Goal: Task Accomplishment & Management: Manage account settings

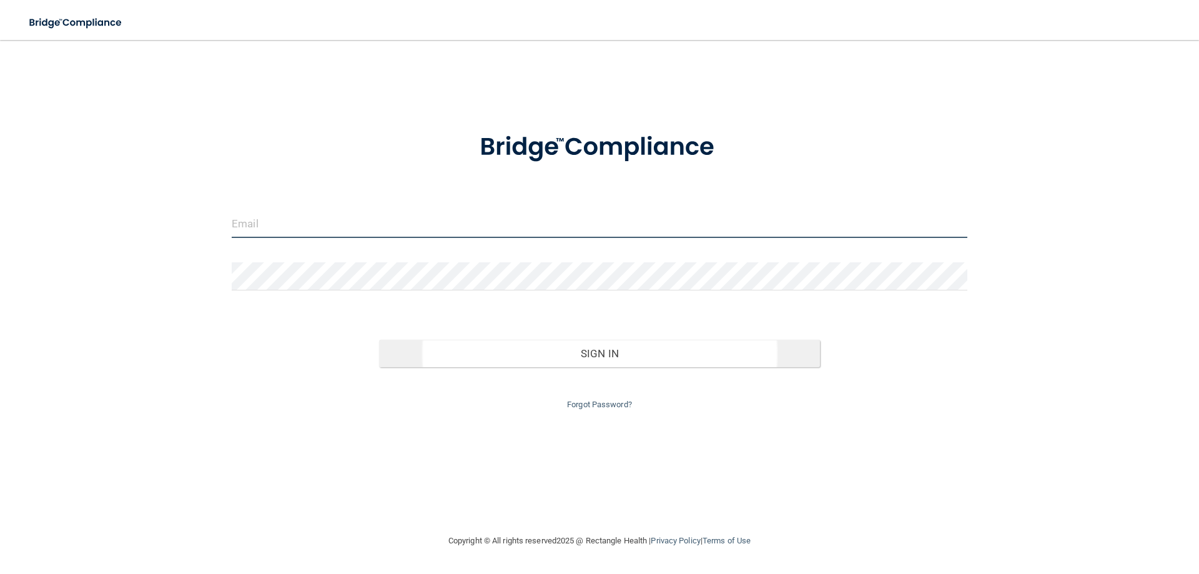
type input "[EMAIL_ADDRESS][DOMAIN_NAME]"
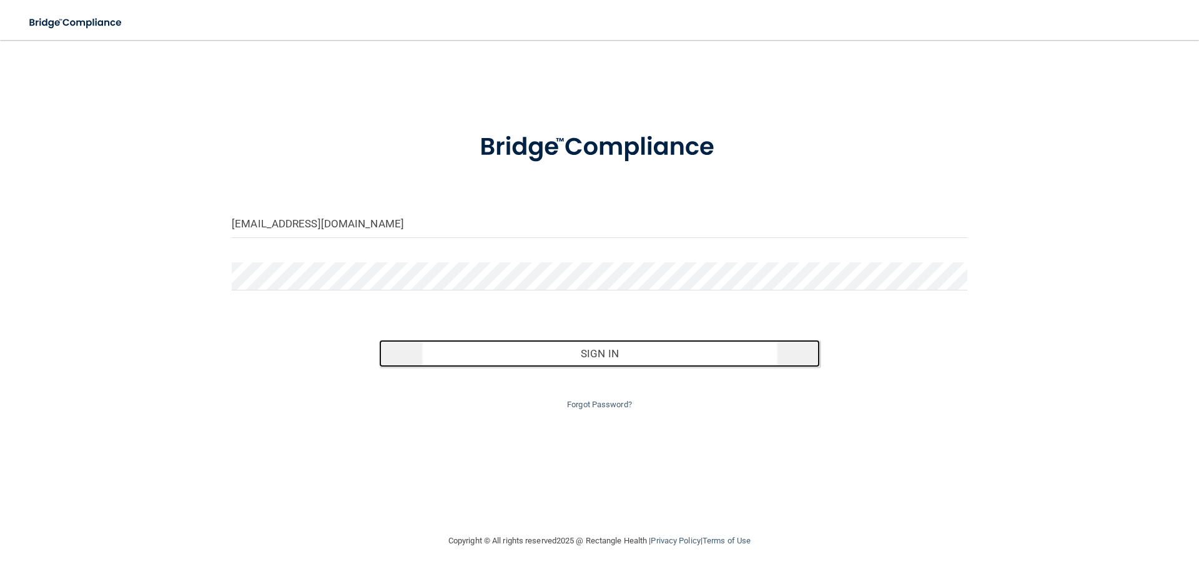
click at [585, 352] on button "Sign In" at bounding box center [600, 353] width 442 height 27
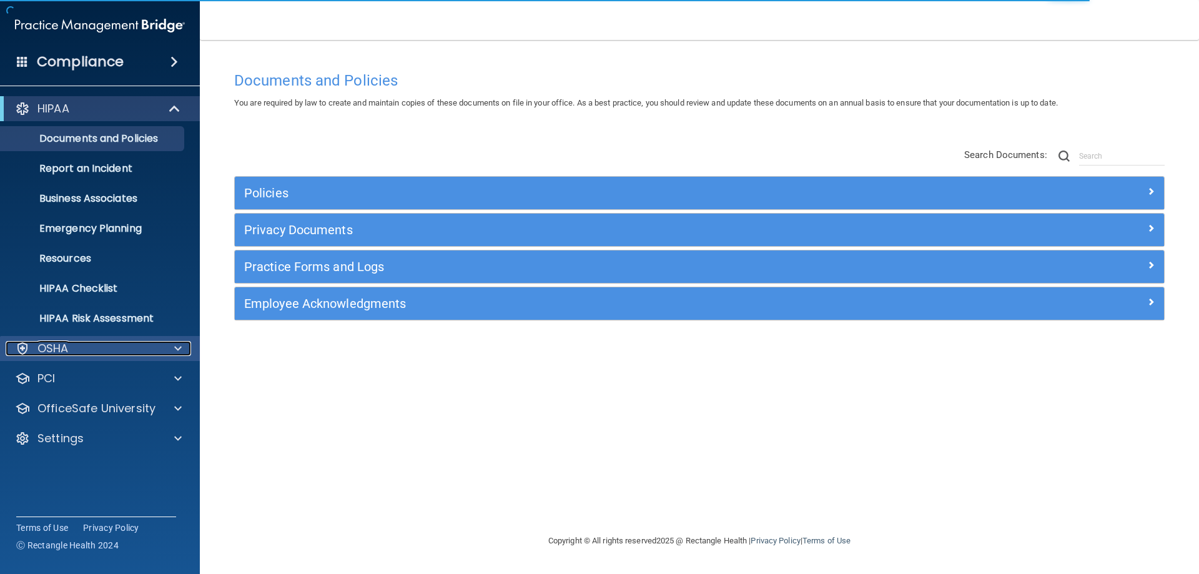
click at [117, 350] on div "OSHA" at bounding box center [83, 348] width 155 height 15
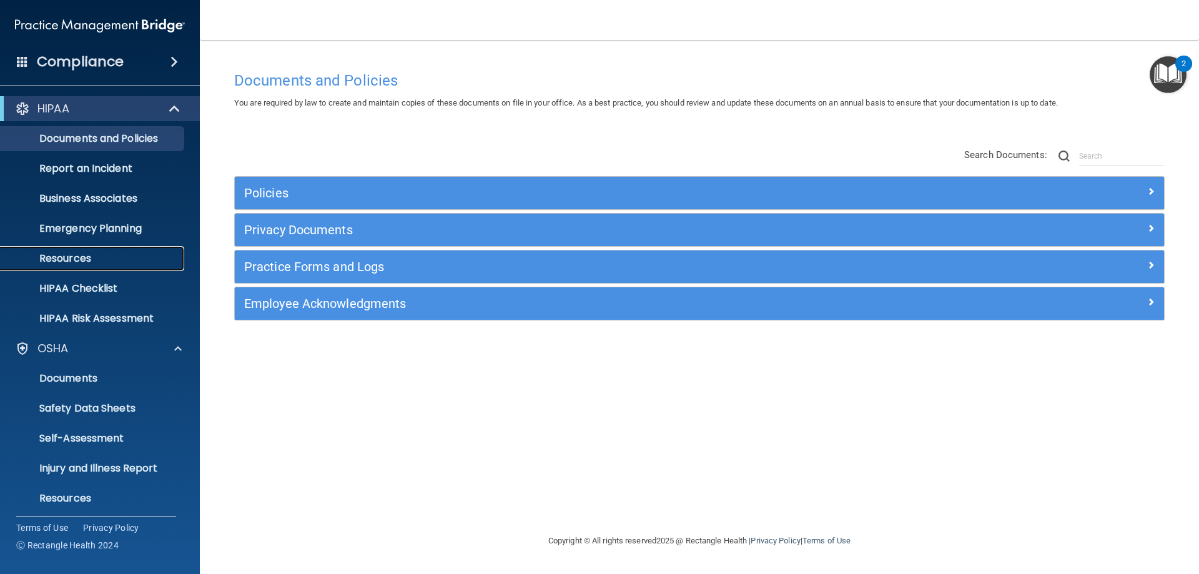
click at [130, 267] on link "Resources" at bounding box center [86, 258] width 197 height 25
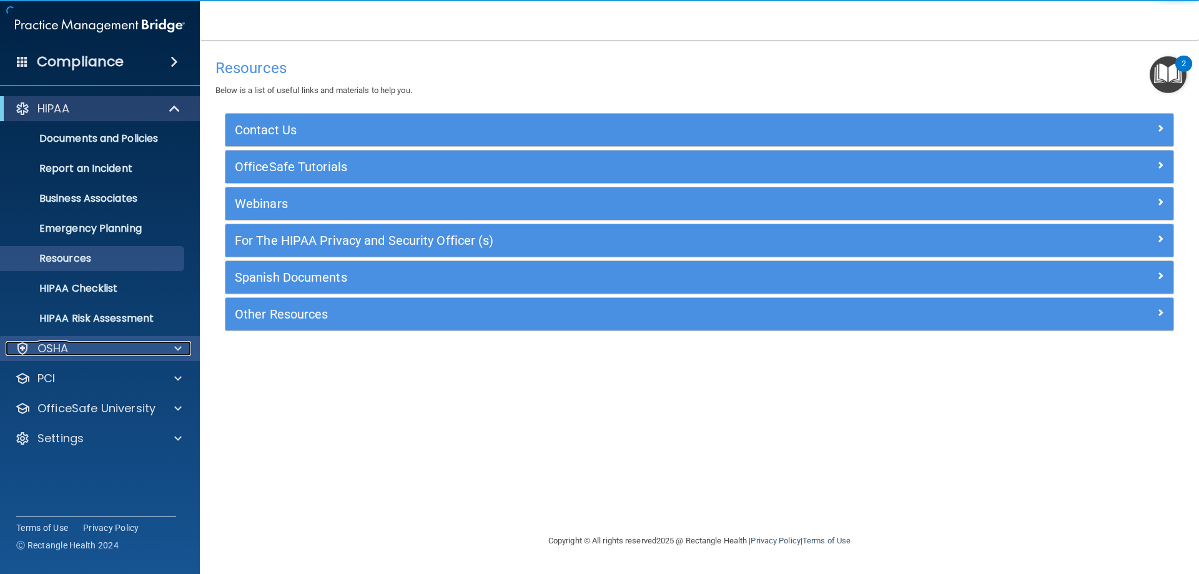
click at [126, 354] on div "OSHA" at bounding box center [83, 348] width 155 height 15
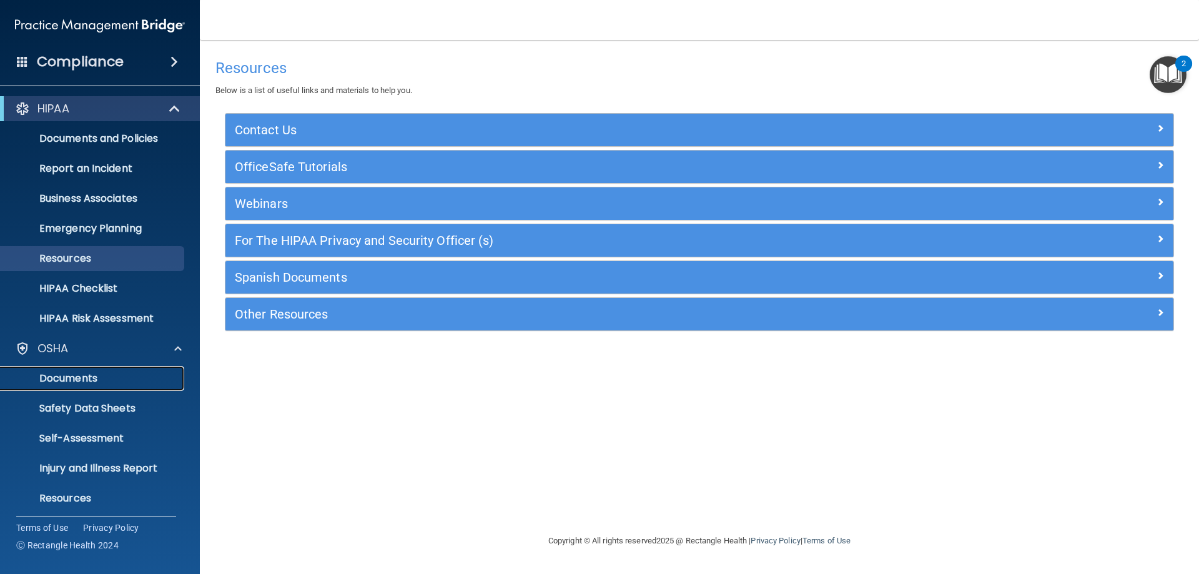
click at [131, 385] on link "Documents" at bounding box center [86, 378] width 197 height 25
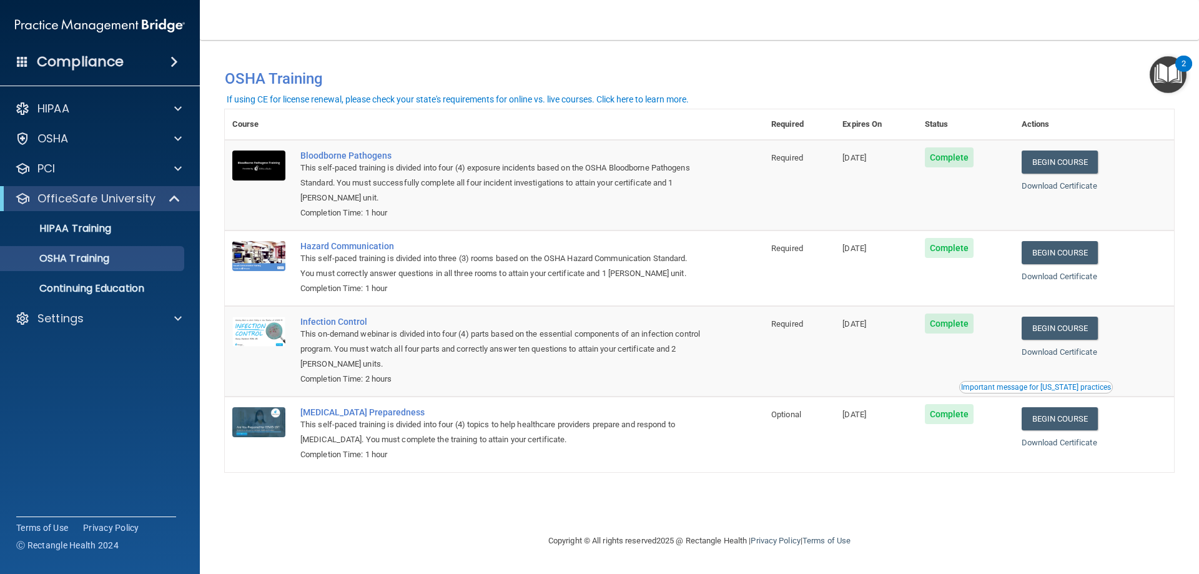
click at [1162, 72] on img "Open Resource Center, 2 new notifications" at bounding box center [1168, 74] width 37 height 37
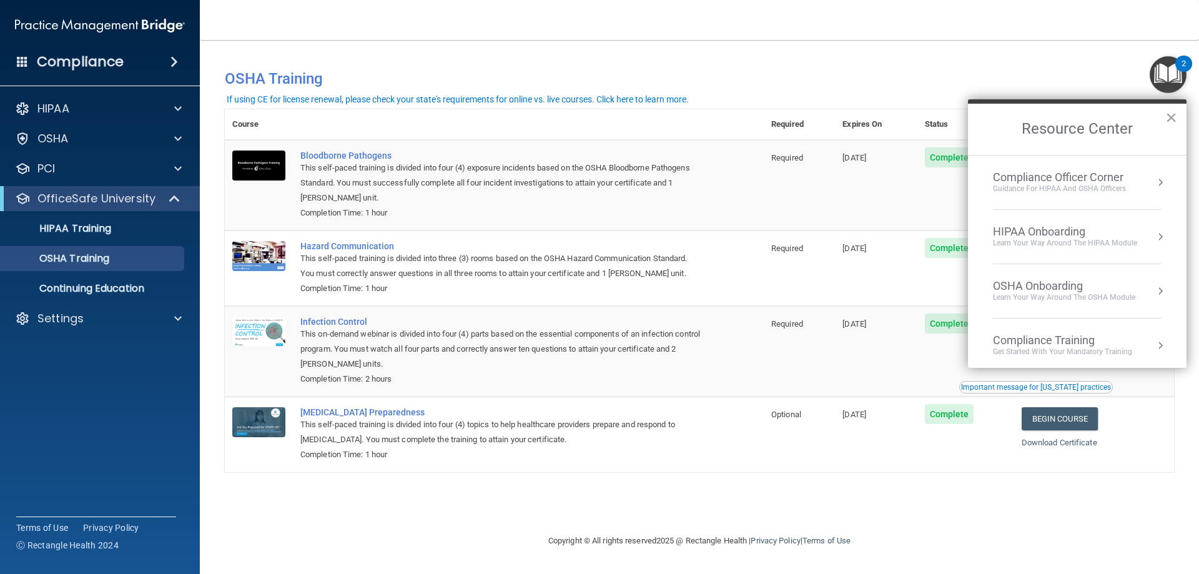
click at [1117, 180] on div "Compliance Officer Corner" at bounding box center [1059, 177] width 133 height 14
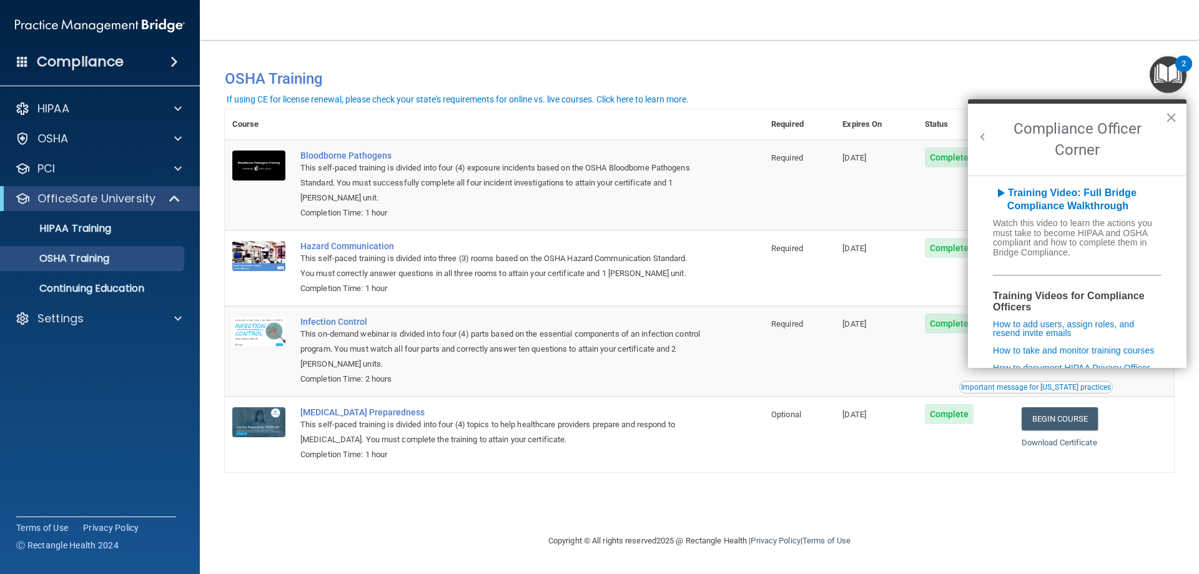
scroll to position [245, 0]
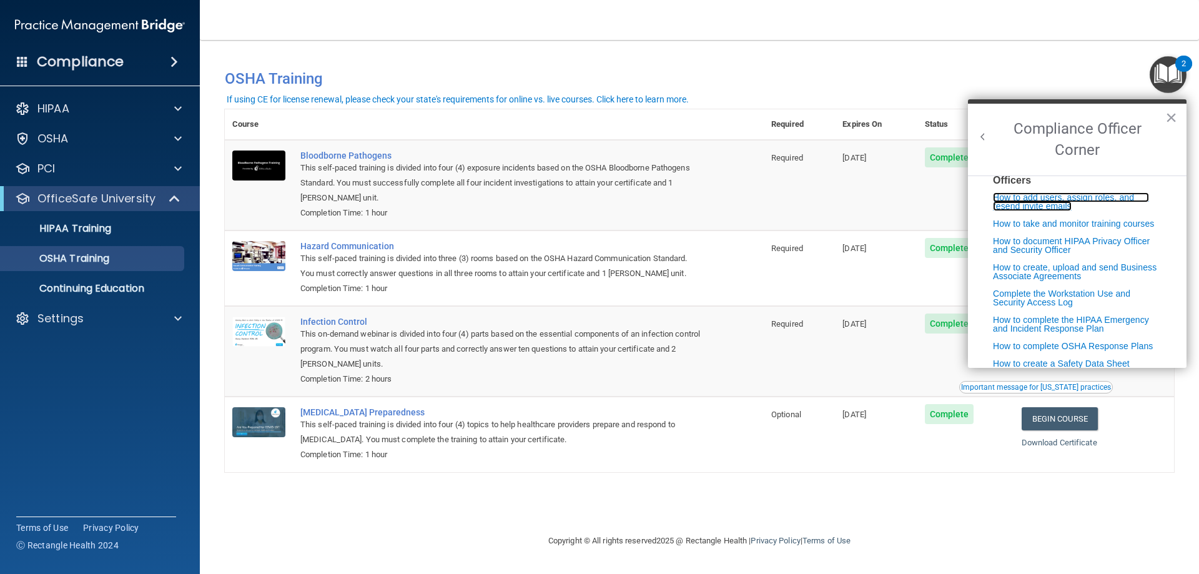
click at [1045, 211] on link "How to add users, assign roles, and resend invite emails" at bounding box center [1071, 201] width 156 height 19
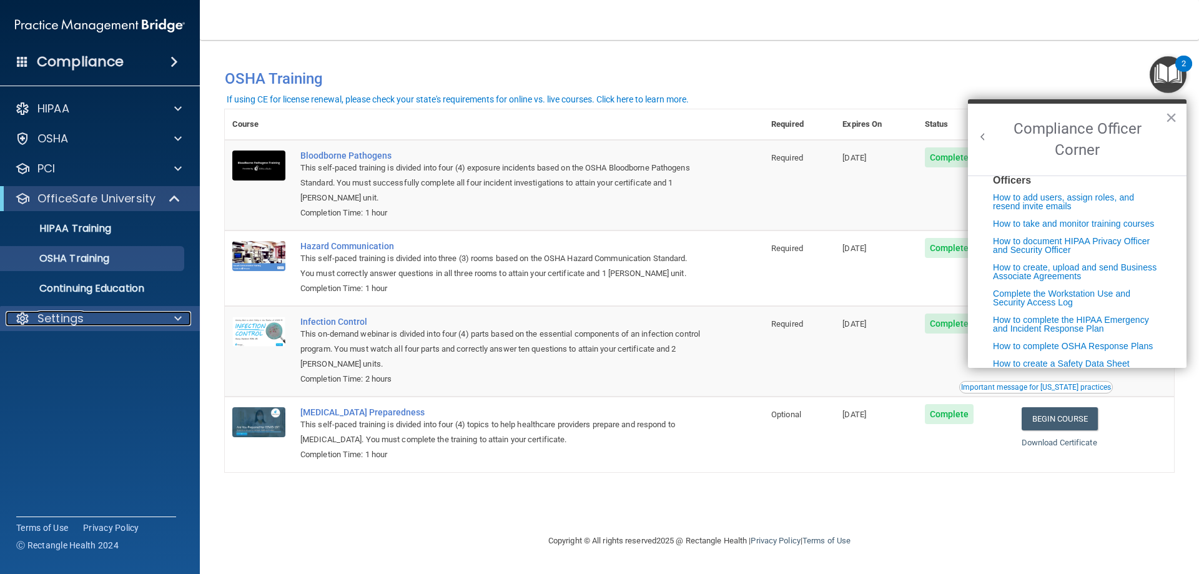
click at [103, 317] on div "Settings" at bounding box center [83, 318] width 155 height 15
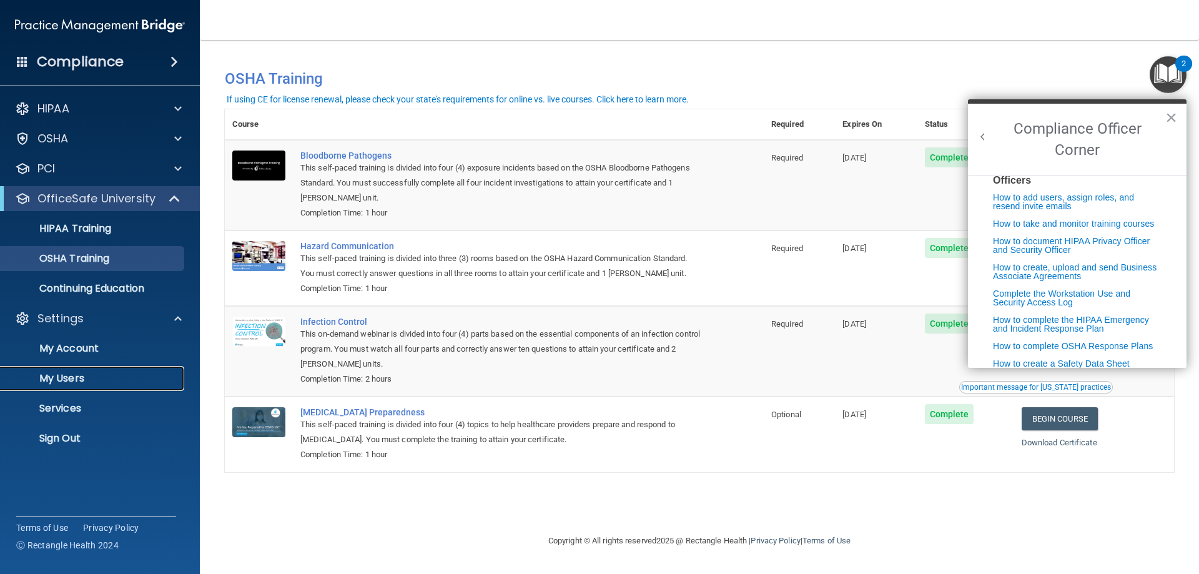
click at [93, 384] on p "My Users" at bounding box center [93, 378] width 170 height 12
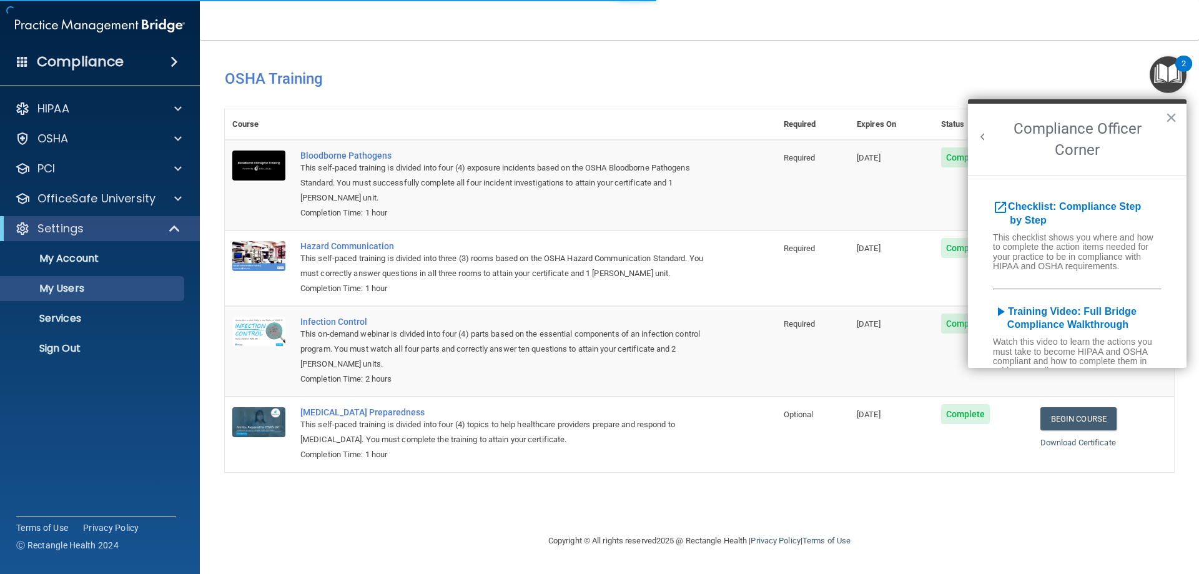
select select "20"
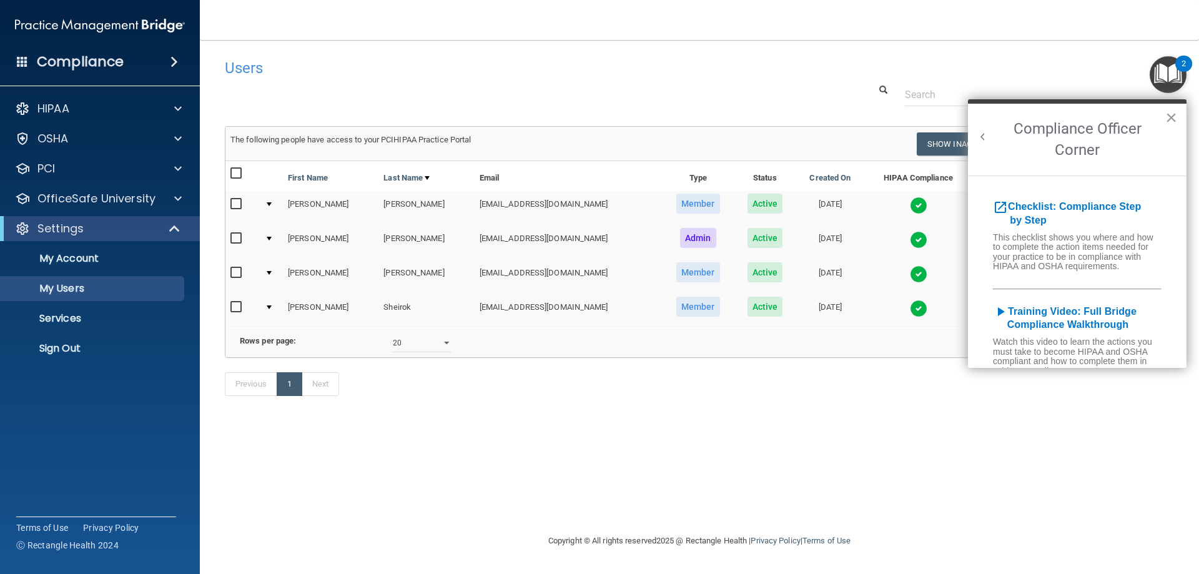
click at [1172, 116] on button "×" at bounding box center [1171, 117] width 12 height 20
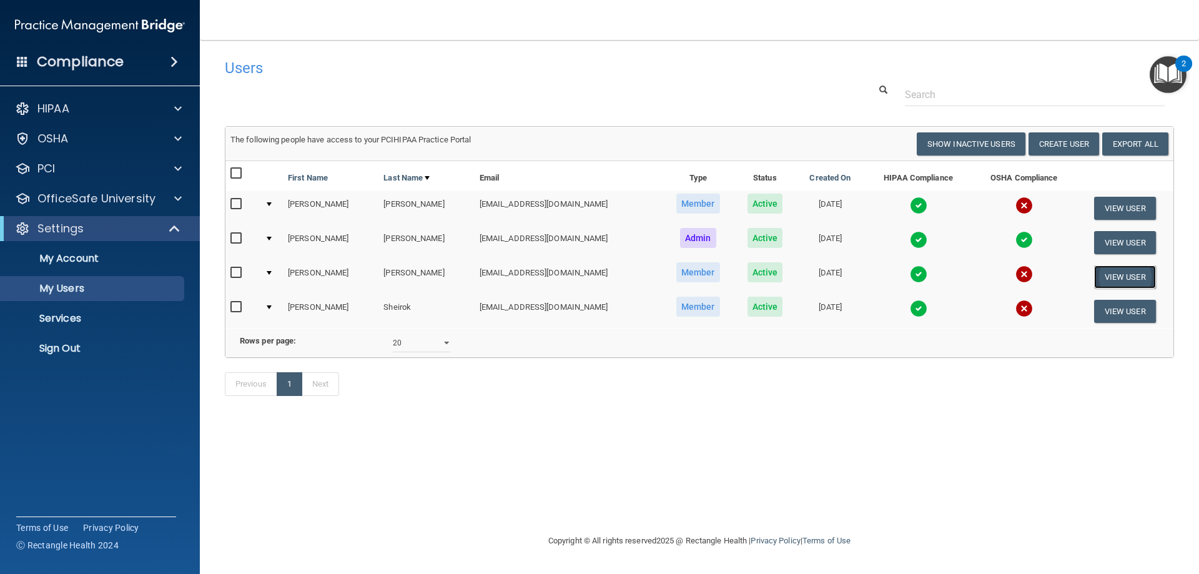
click at [1122, 282] on button "View User" at bounding box center [1125, 276] width 62 height 23
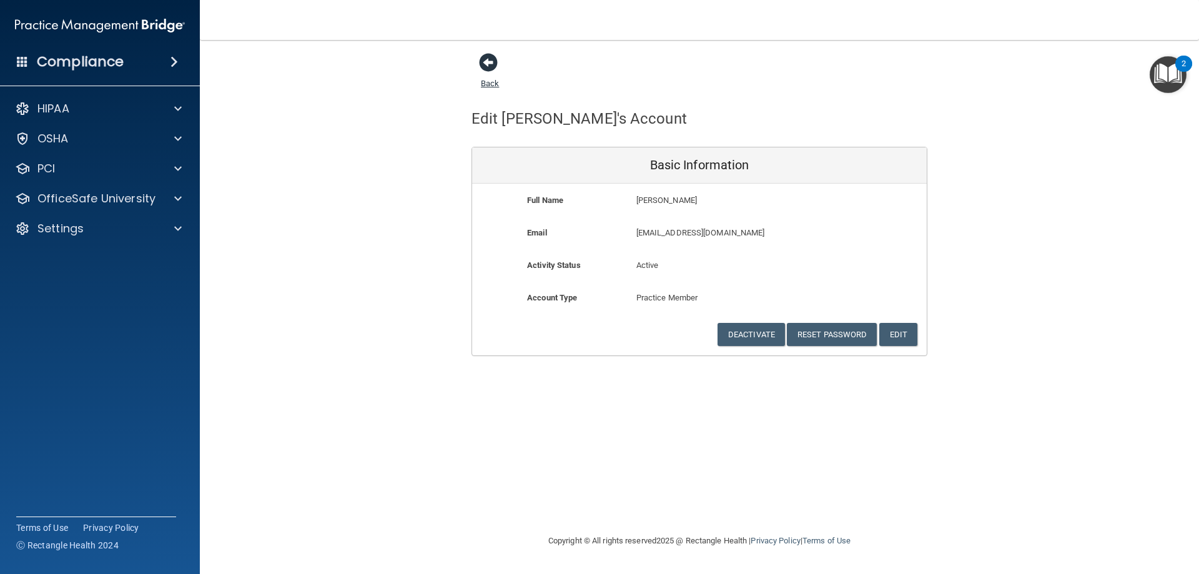
click at [483, 63] on span at bounding box center [488, 62] width 19 height 19
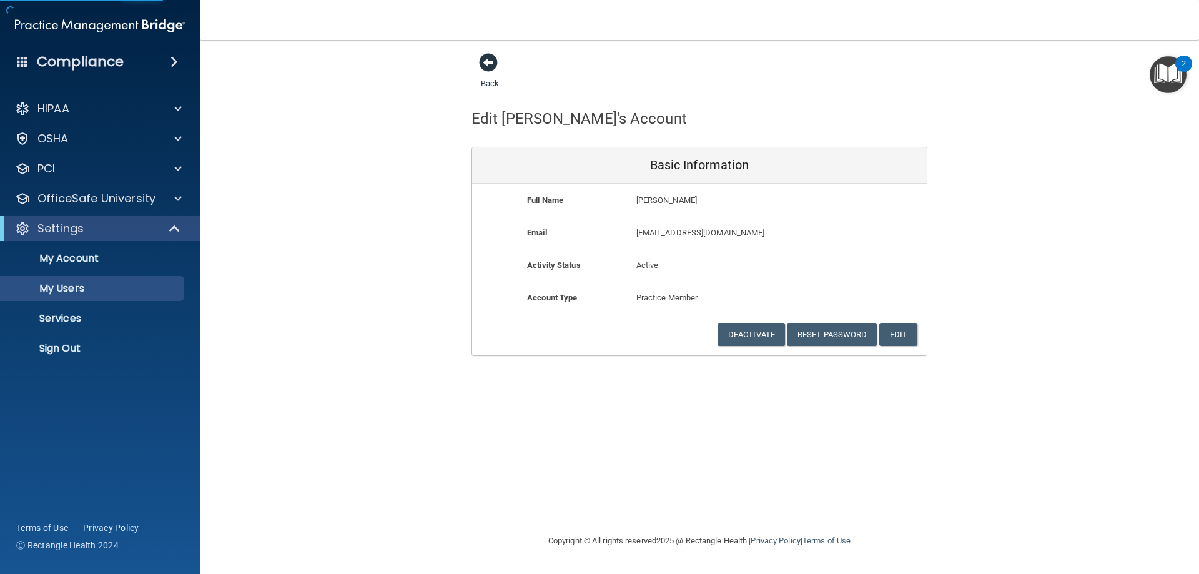
select select "20"
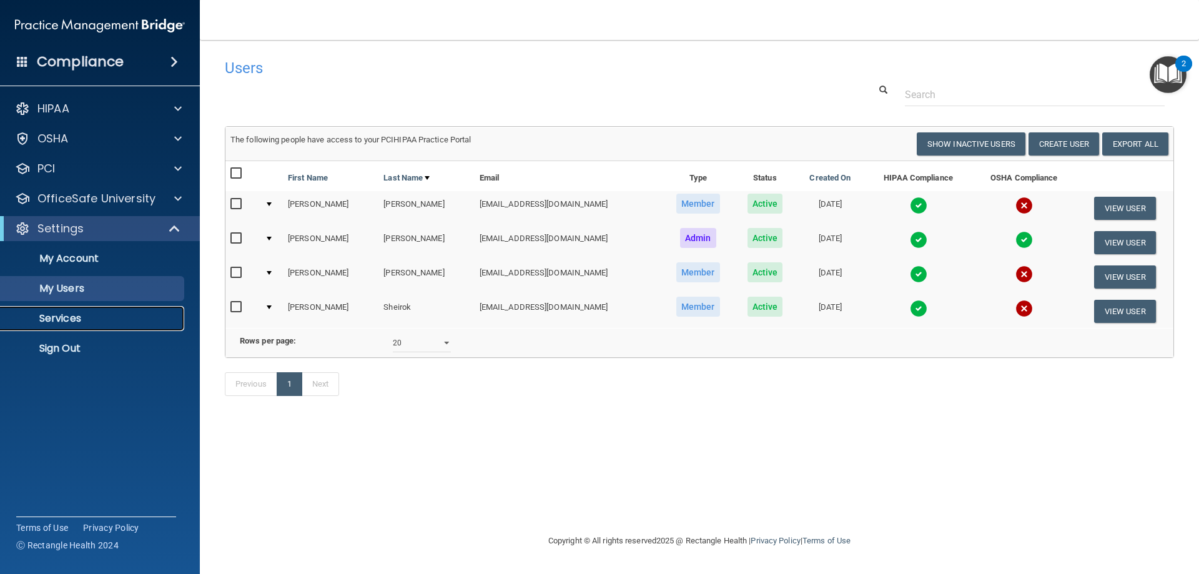
click at [86, 318] on p "Services" at bounding box center [93, 318] width 170 height 12
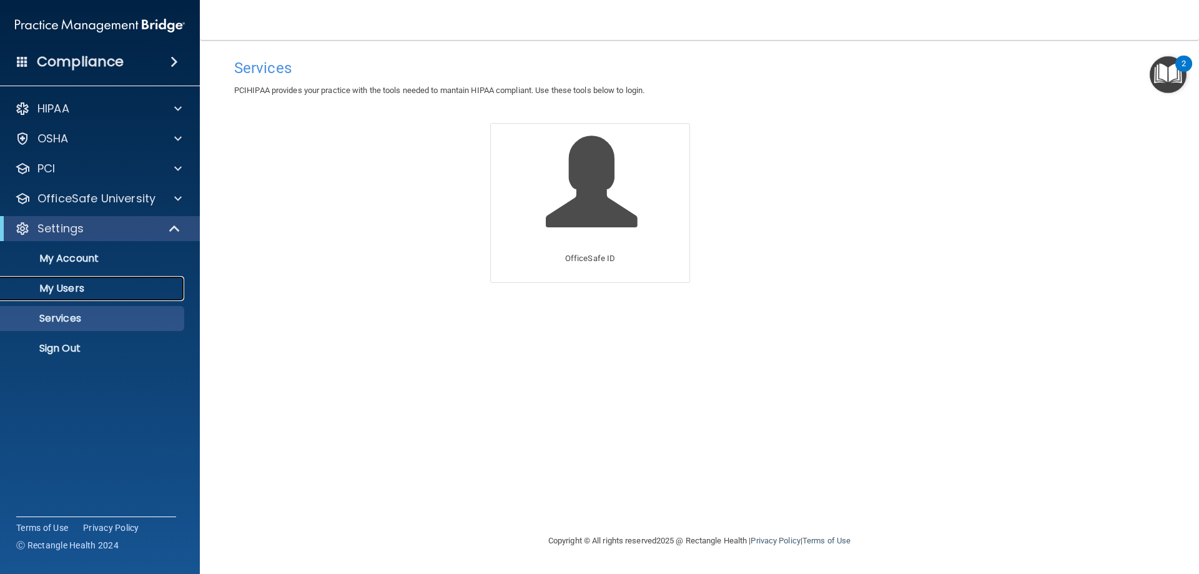
click at [89, 290] on p "My Users" at bounding box center [93, 288] width 170 height 12
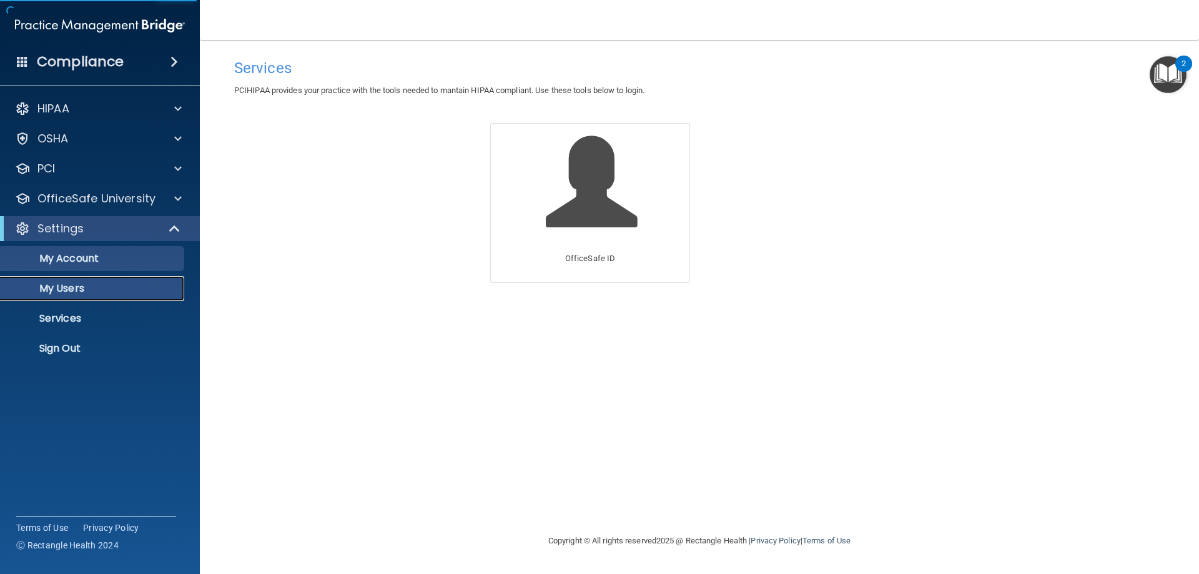
select select "20"
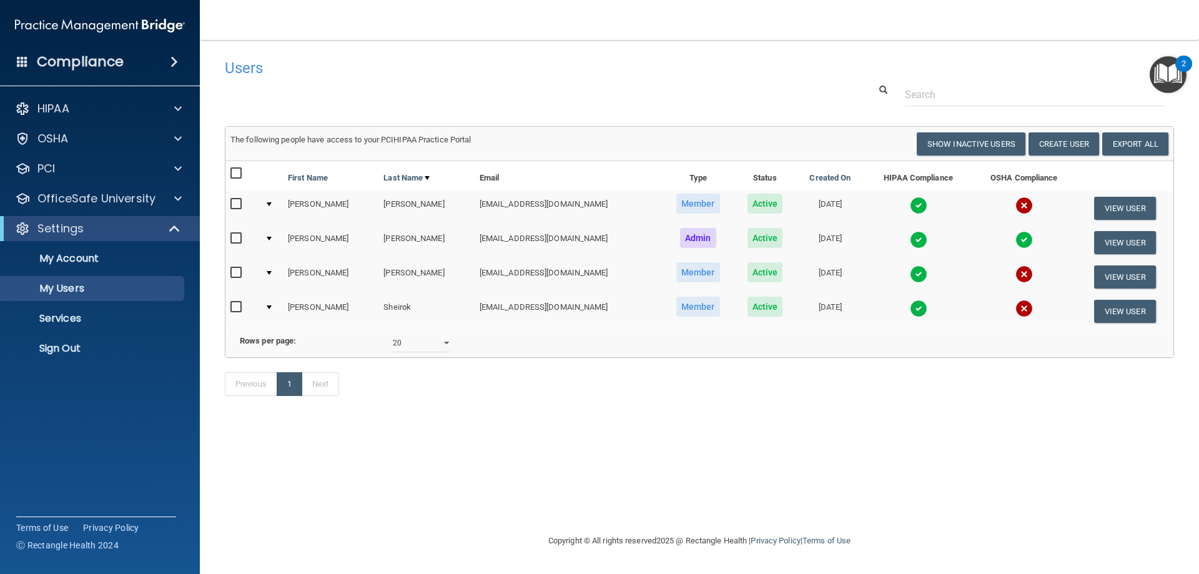
click at [172, 60] on span at bounding box center [173, 61] width 7 height 15
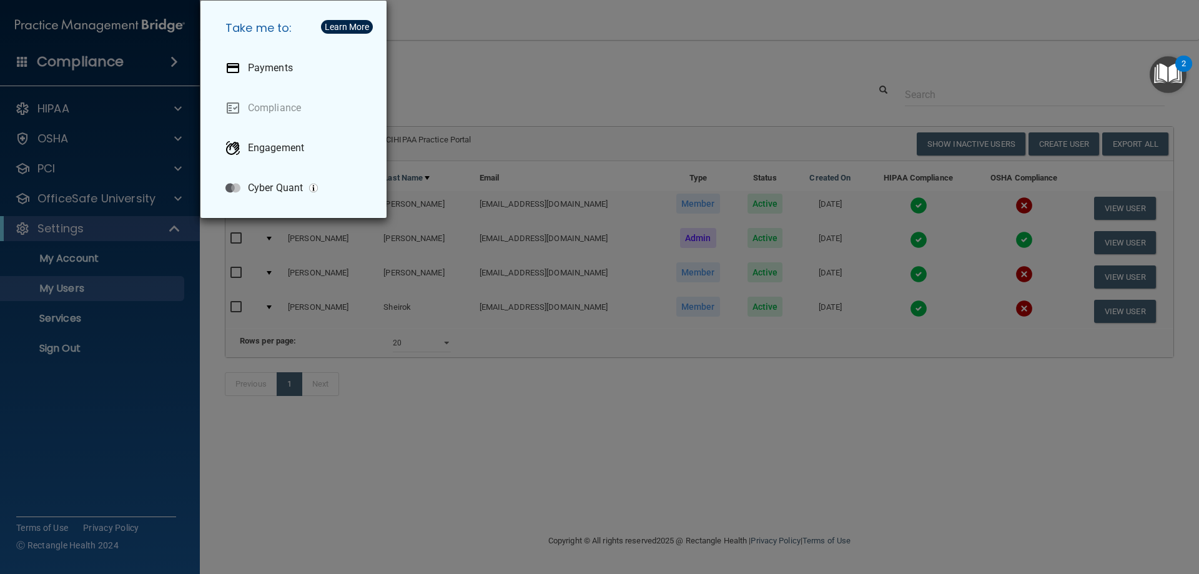
click at [172, 60] on div "Take me to: Payments Compliance Engagement Cyber Quant" at bounding box center [599, 287] width 1199 height 574
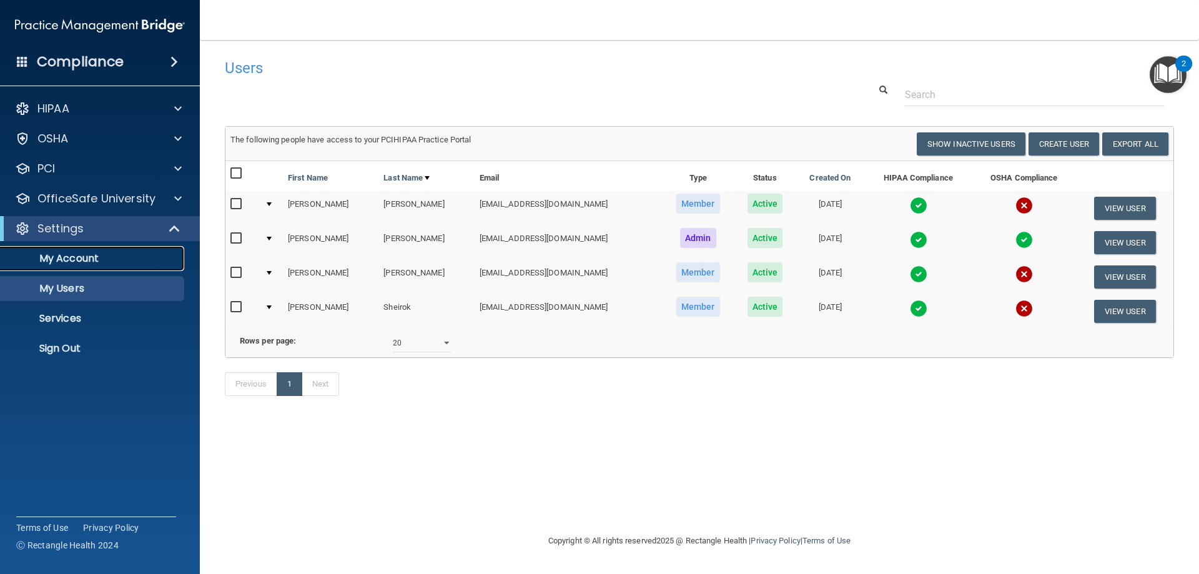
click at [97, 258] on p "My Account" at bounding box center [93, 258] width 170 height 12
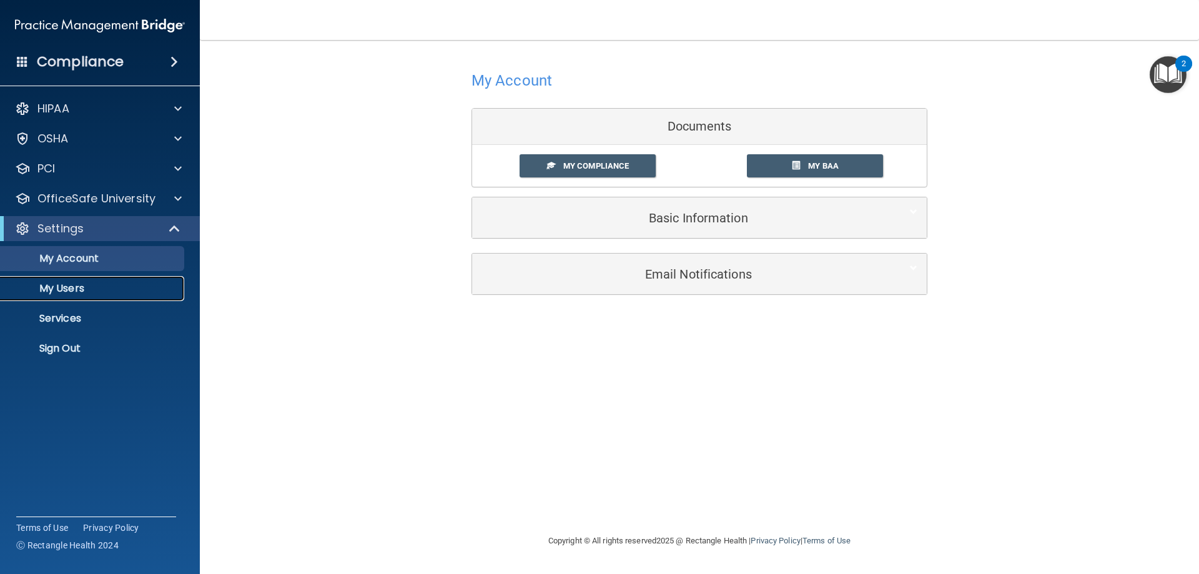
click at [94, 284] on p "My Users" at bounding box center [93, 288] width 170 height 12
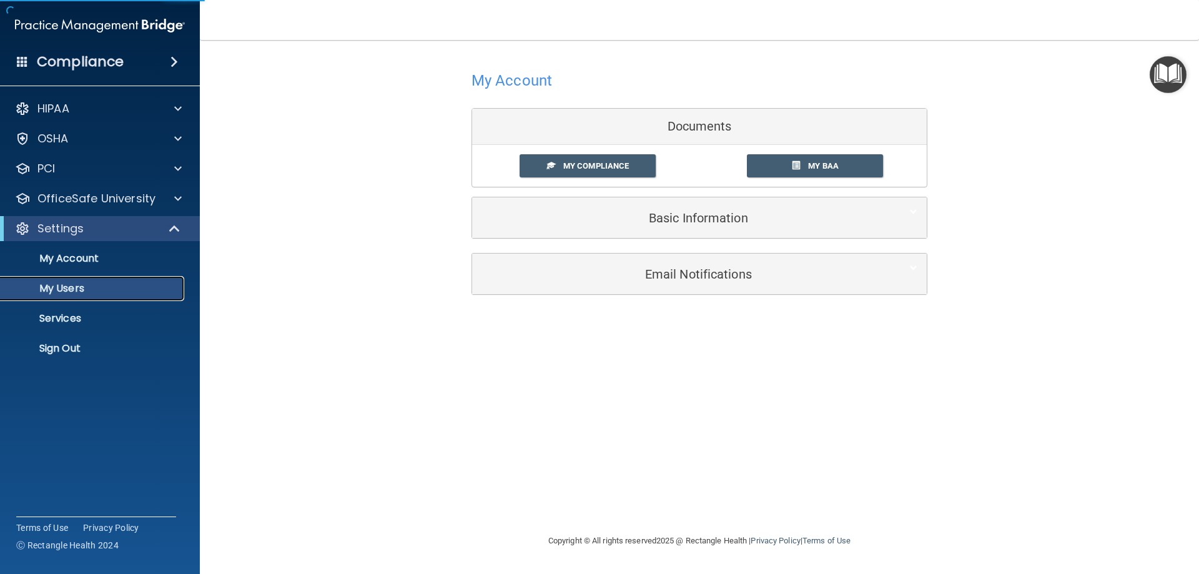
select select "20"
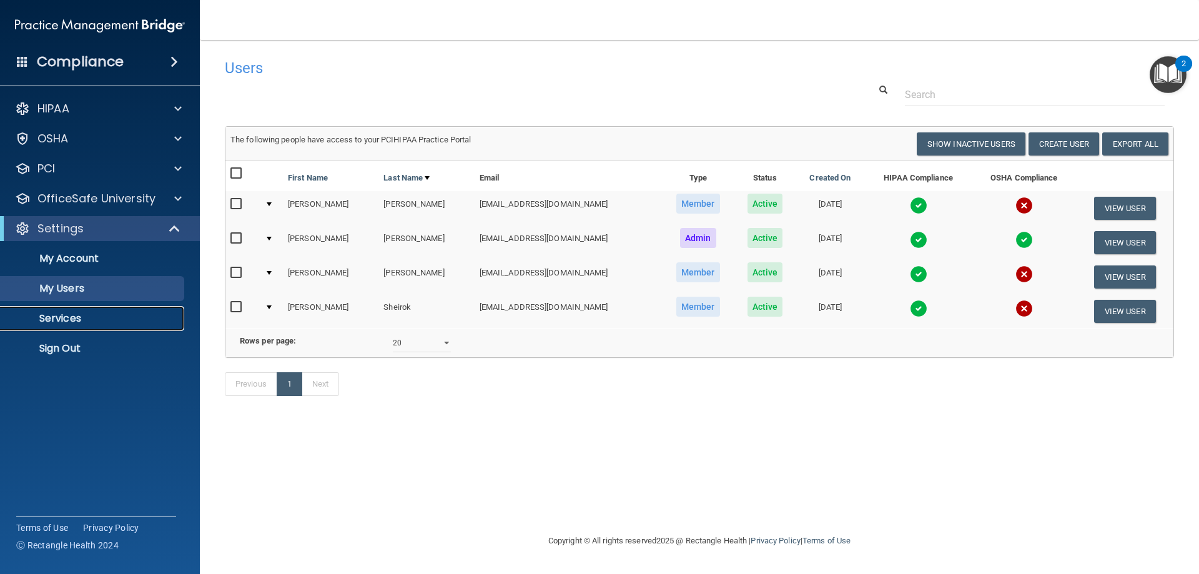
click at [92, 319] on p "Services" at bounding box center [93, 318] width 170 height 12
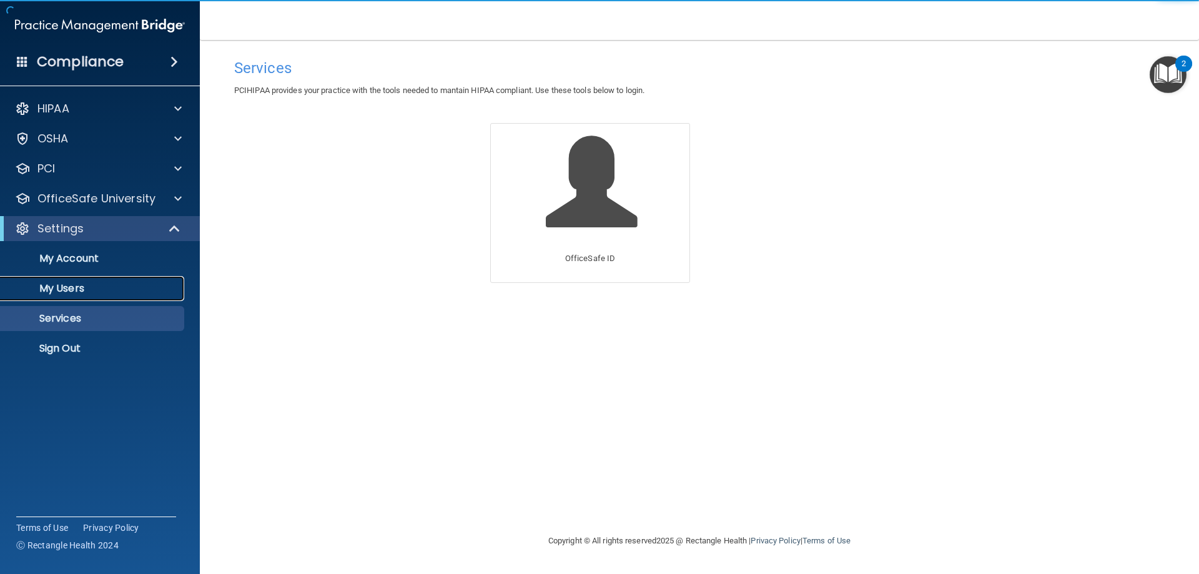
click at [93, 289] on p "My Users" at bounding box center [93, 288] width 170 height 12
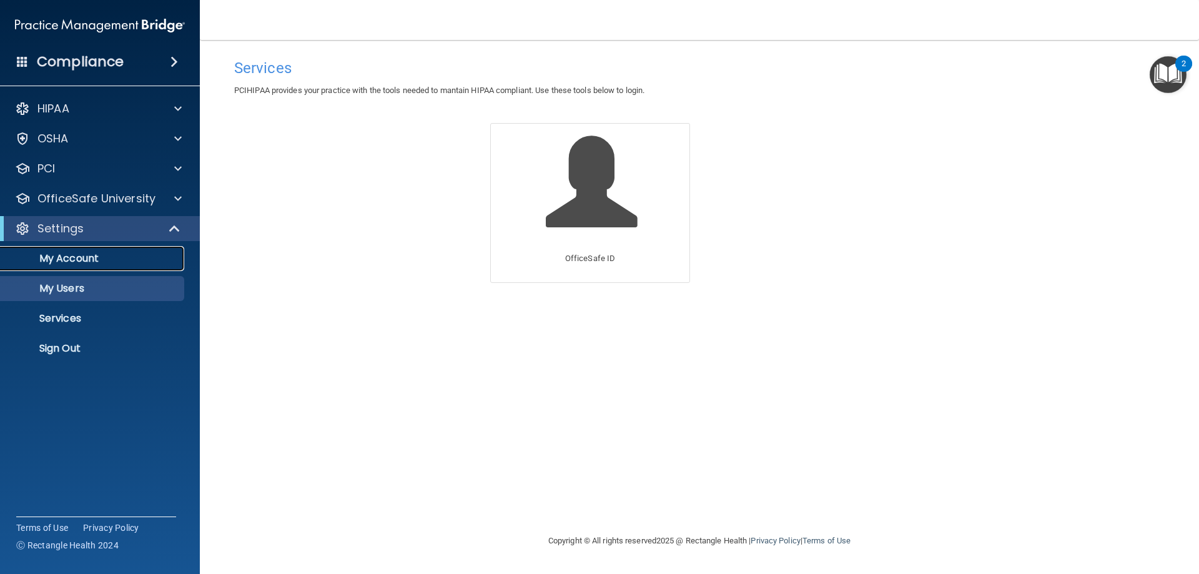
select select "20"
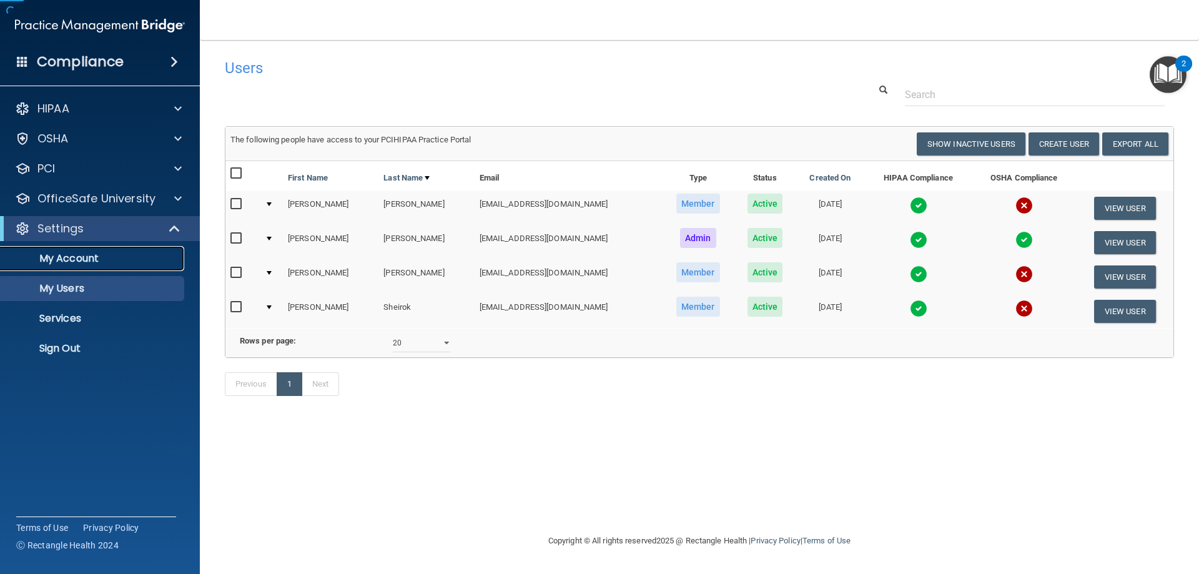
click at [122, 260] on p "My Account" at bounding box center [93, 258] width 170 height 12
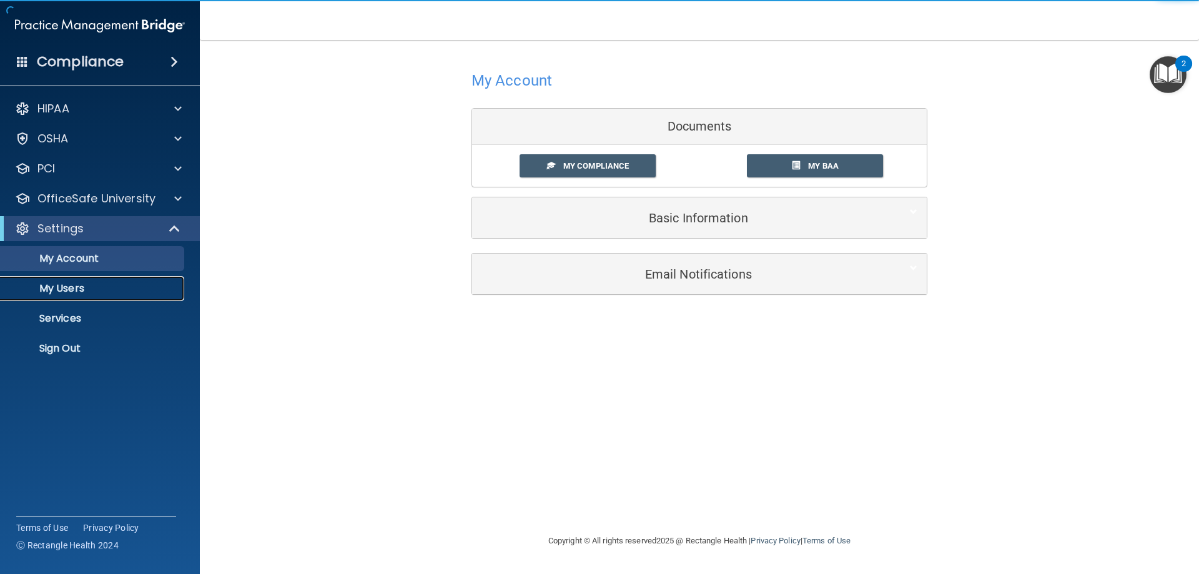
click at [126, 292] on p "My Users" at bounding box center [93, 288] width 170 height 12
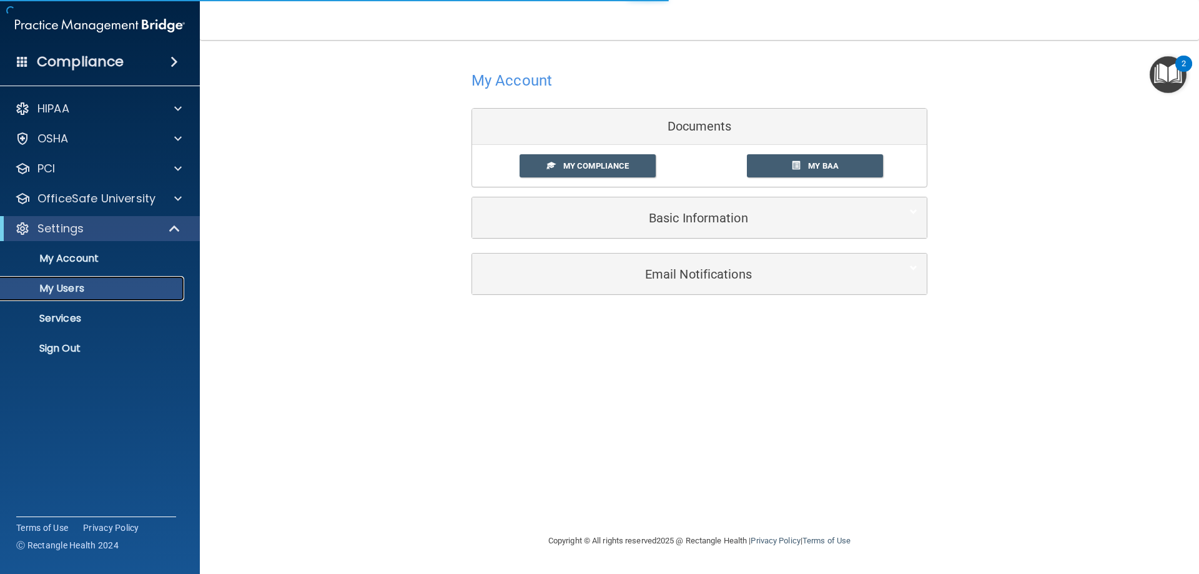
select select "20"
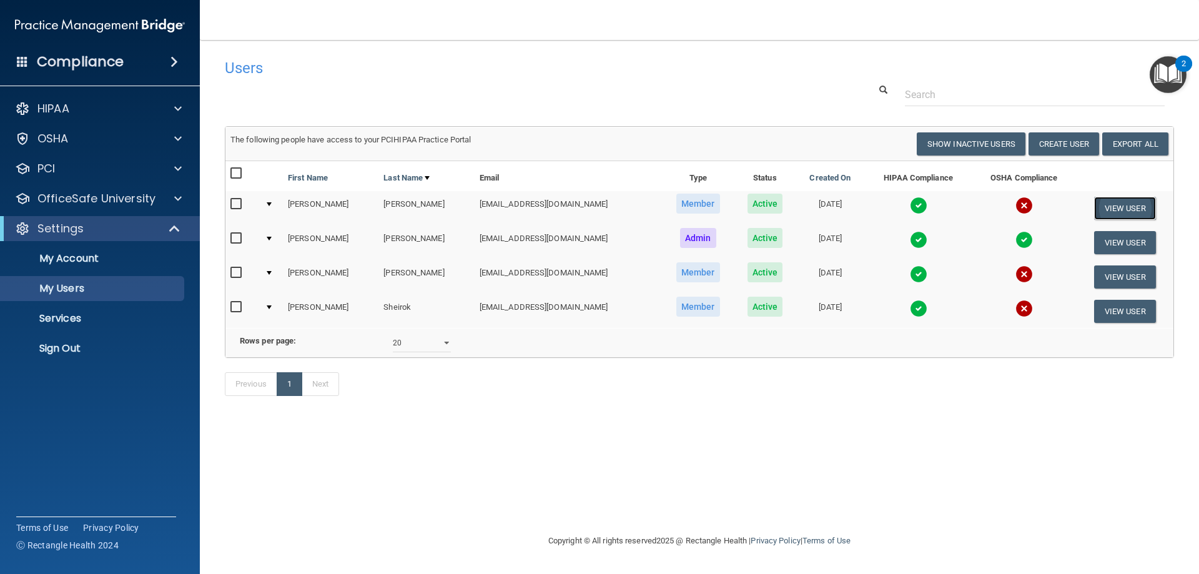
click at [1119, 210] on button "View User" at bounding box center [1125, 208] width 62 height 23
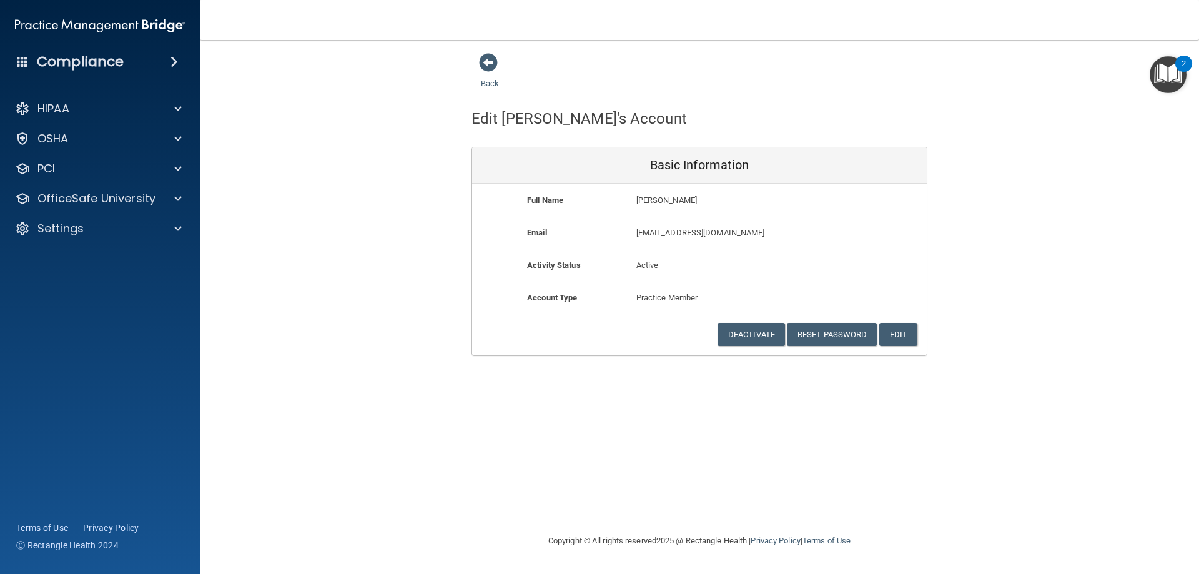
click at [109, 152] on div "HIPAA Documents and Policies Report an Incident Business Associates Emergency P…" at bounding box center [100, 171] width 200 height 160
click at [110, 147] on div "OSHA" at bounding box center [100, 138] width 200 height 25
click at [102, 223] on div "Settings" at bounding box center [83, 228] width 155 height 15
click at [100, 281] on link "My Users" at bounding box center [86, 288] width 197 height 25
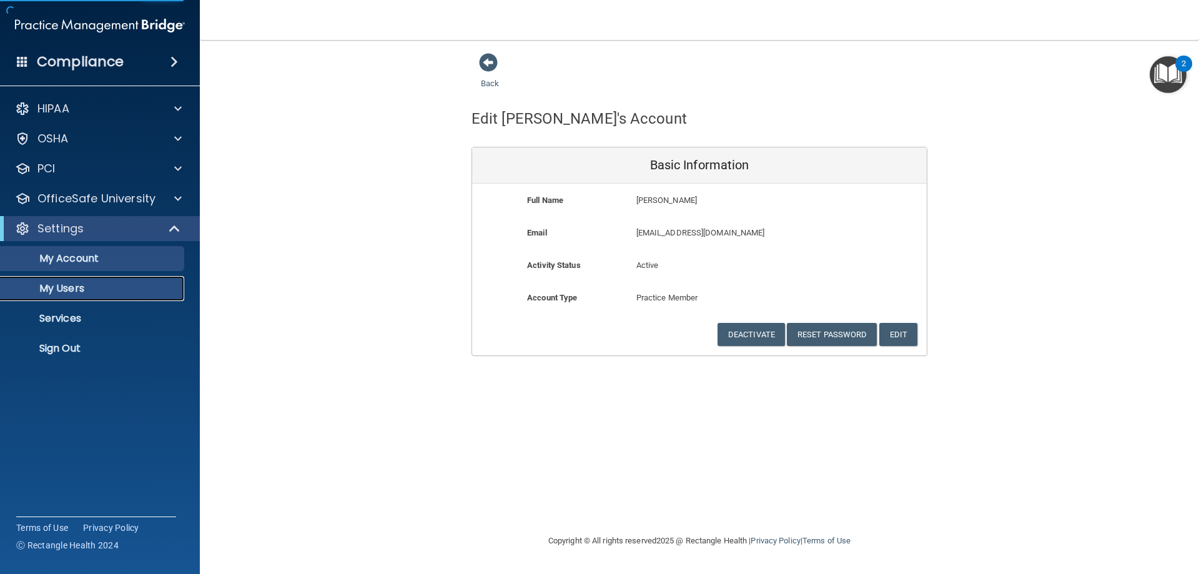
select select "20"
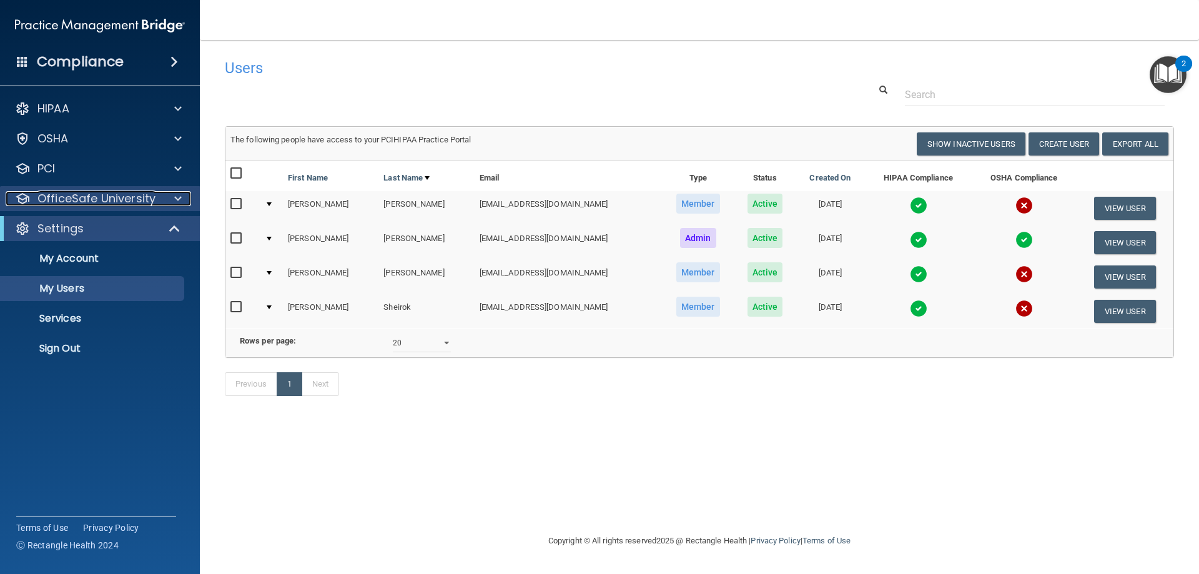
click at [121, 204] on p "OfficeSafe University" at bounding box center [96, 198] width 118 height 15
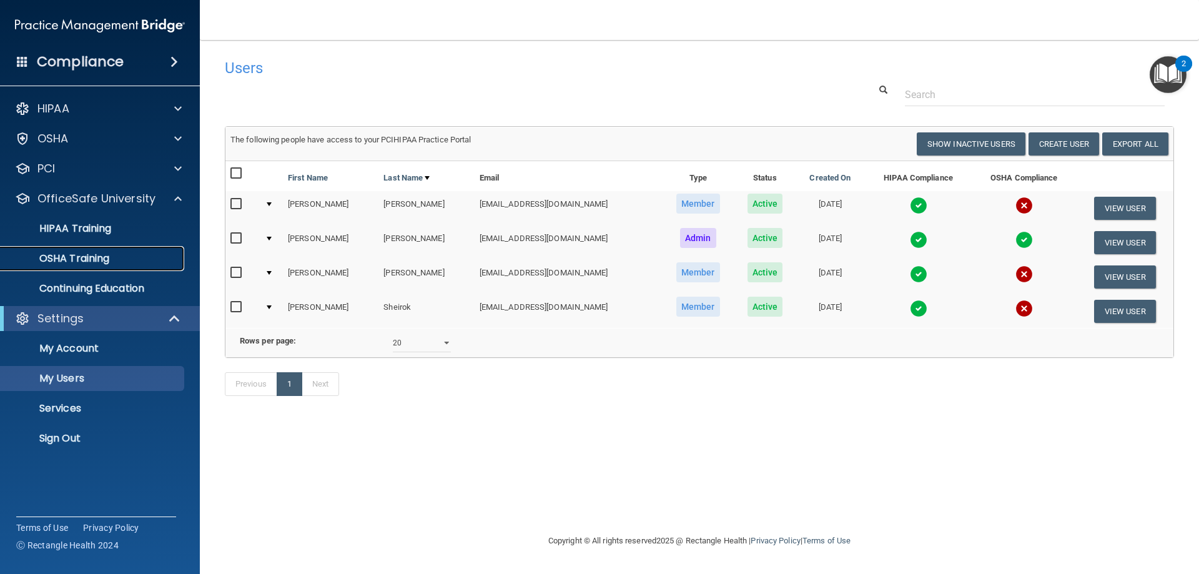
click at [116, 252] on link "OSHA Training" at bounding box center [86, 258] width 197 height 25
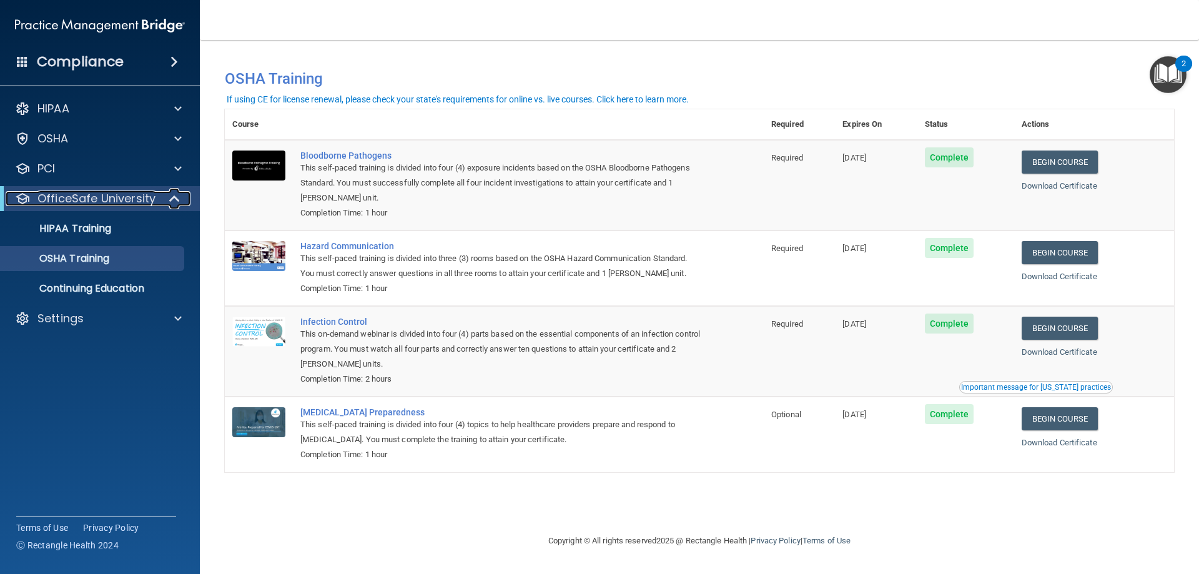
click at [134, 199] on p "OfficeSafe University" at bounding box center [96, 198] width 118 height 15
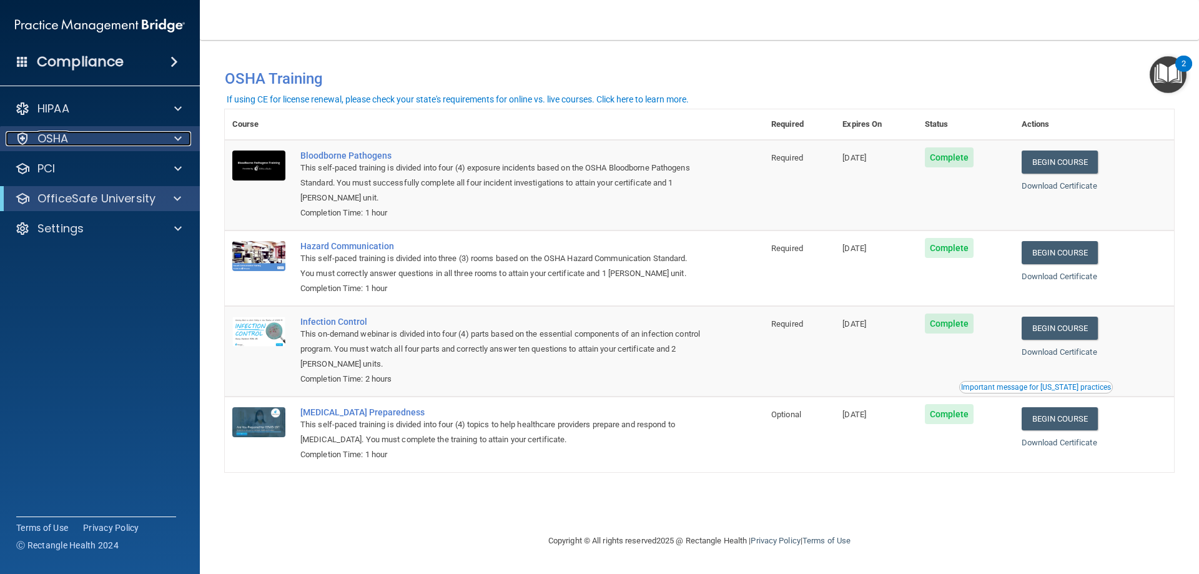
click at [125, 137] on div "OSHA" at bounding box center [83, 138] width 155 height 15
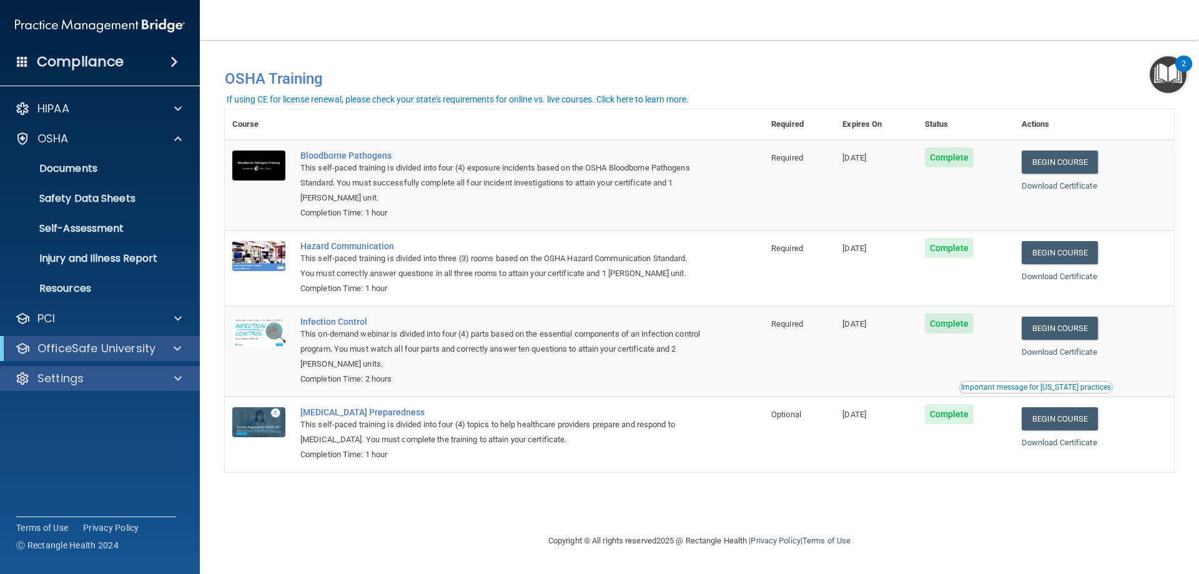
click at [114, 387] on div "Settings" at bounding box center [100, 378] width 200 height 25
click at [119, 381] on div "Settings" at bounding box center [83, 378] width 155 height 15
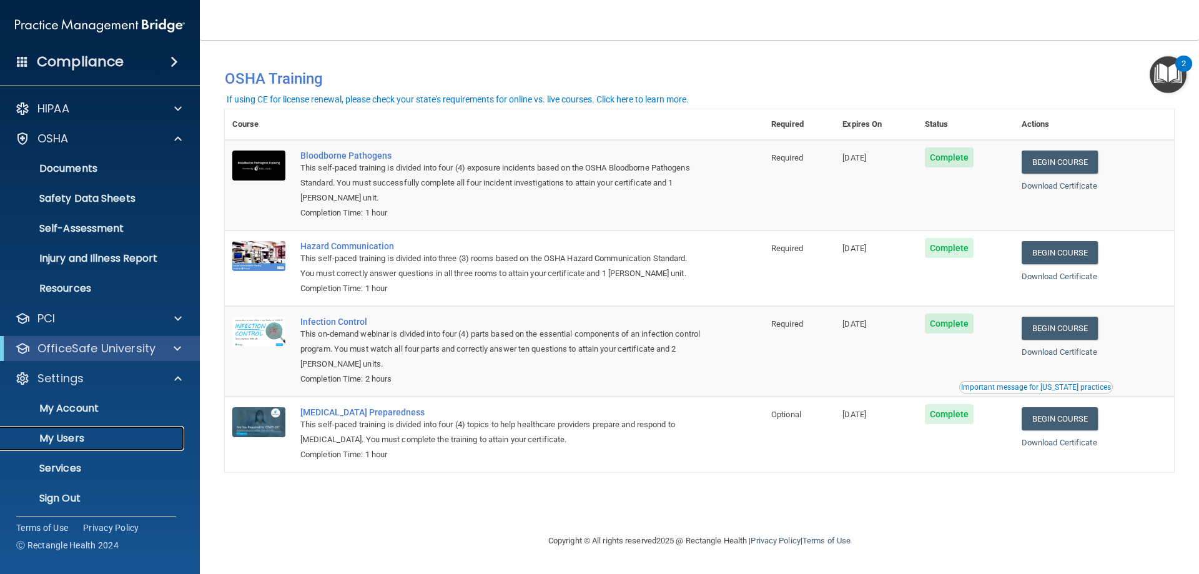
click at [98, 436] on p "My Users" at bounding box center [93, 438] width 170 height 12
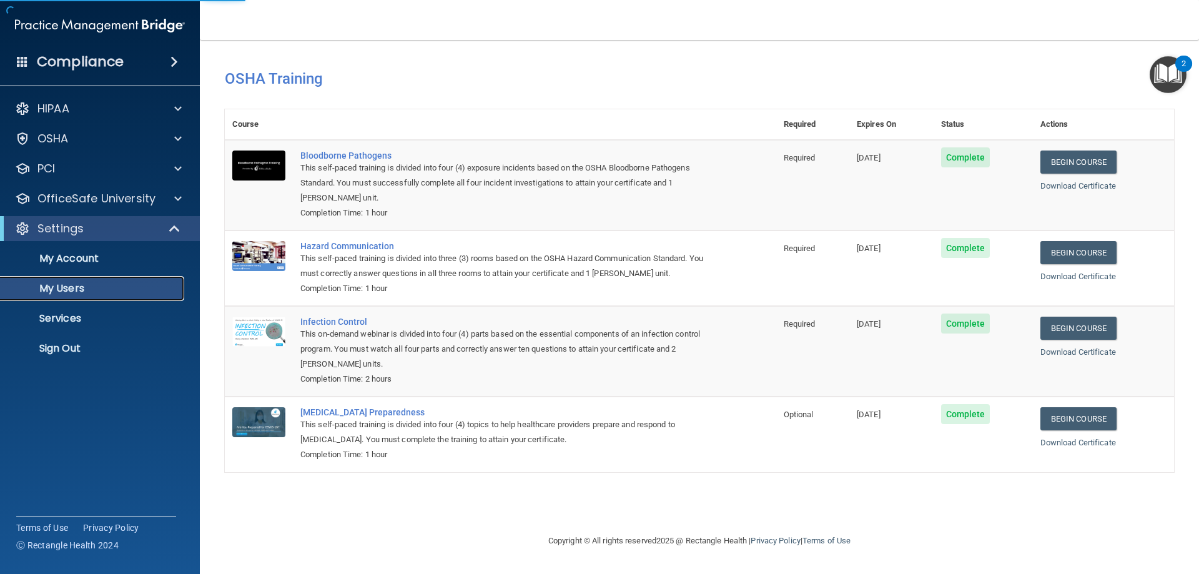
select select "20"
